Goal: Task Accomplishment & Management: Manage account settings

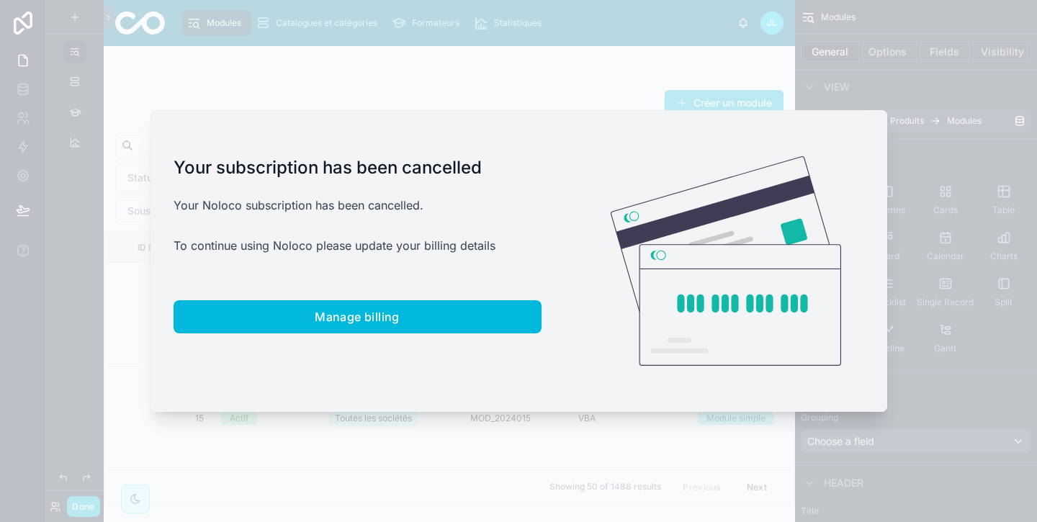
click at [429, 310] on button "Manage billing" at bounding box center [358, 316] width 368 height 33
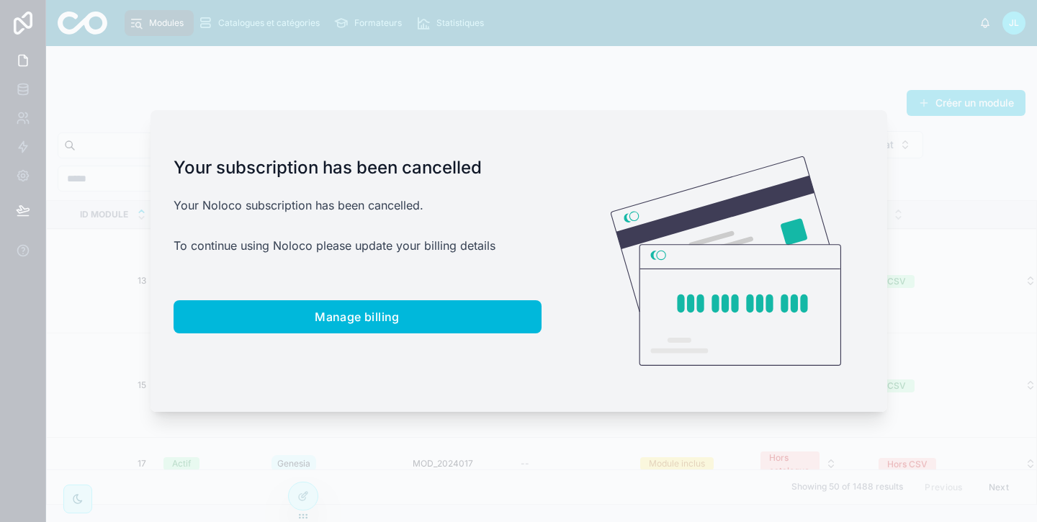
click at [366, 311] on span "Manage billing" at bounding box center [357, 317] width 85 height 14
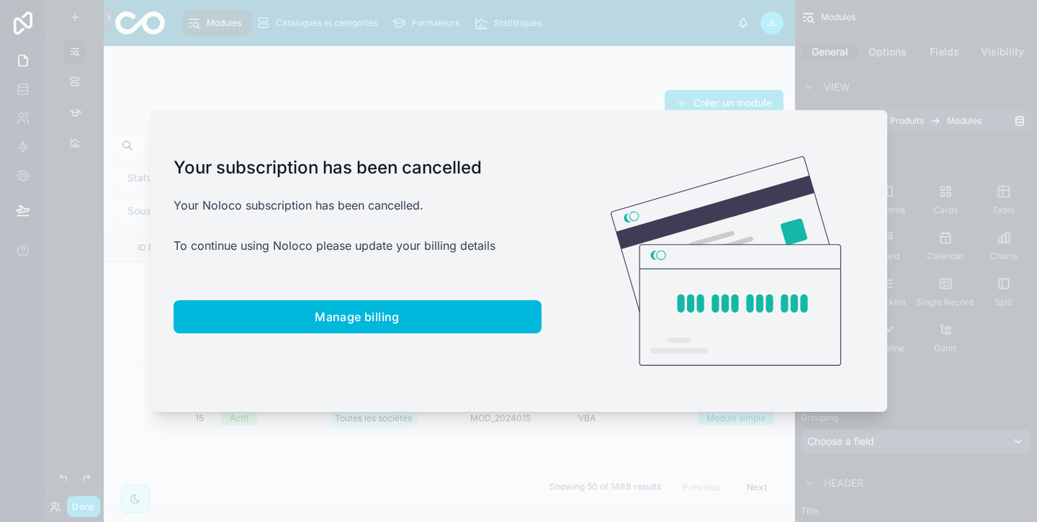
click at [339, 313] on span "Manage billing" at bounding box center [357, 317] width 85 height 14
click at [410, 305] on button "Manage billing" at bounding box center [358, 316] width 368 height 33
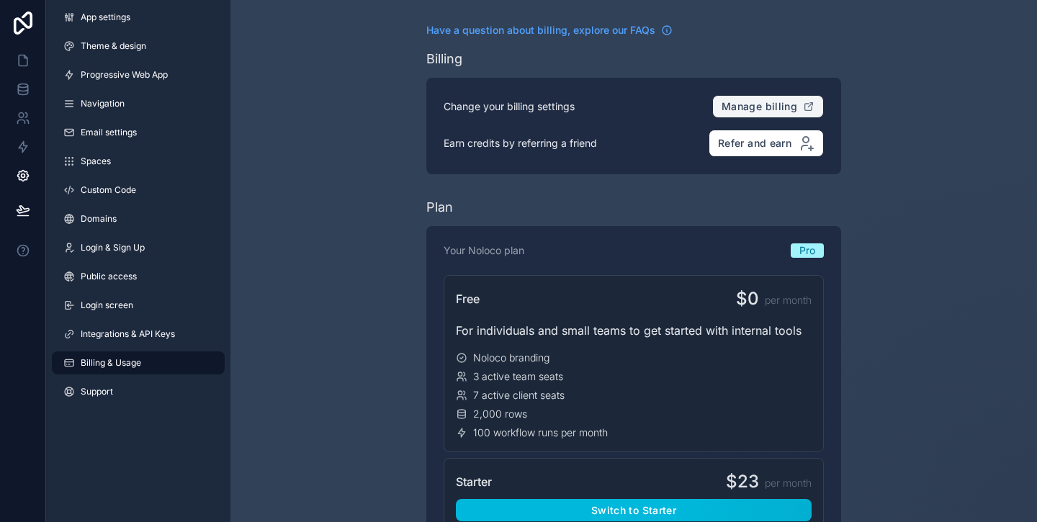
click at [768, 112] on span "Manage billing" at bounding box center [760, 106] width 76 height 13
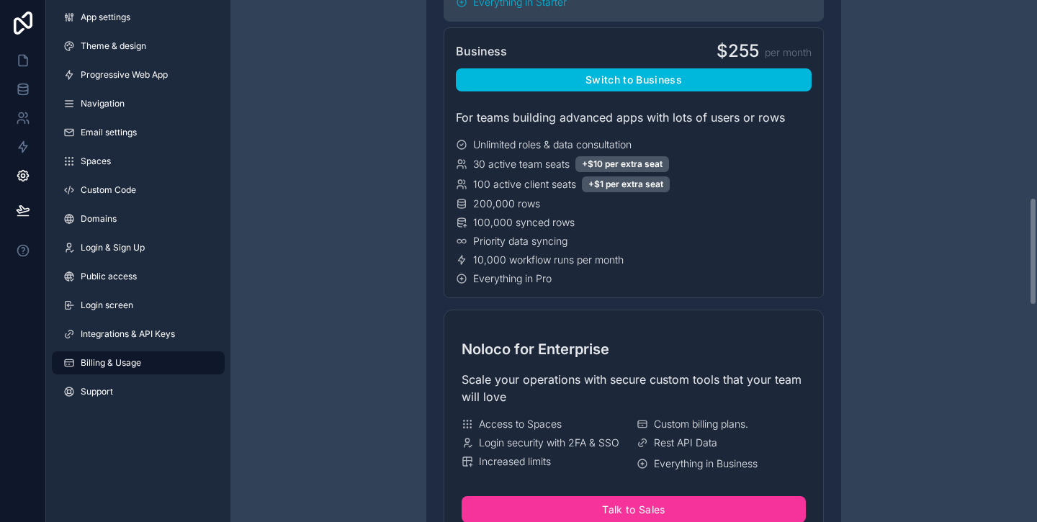
scroll to position [951, 0]
